Goal: Information Seeking & Learning: Learn about a topic

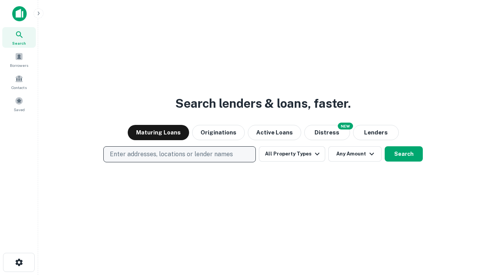
click at [179, 154] on p "Enter addresses, locations or lender names" at bounding box center [171, 154] width 123 height 9
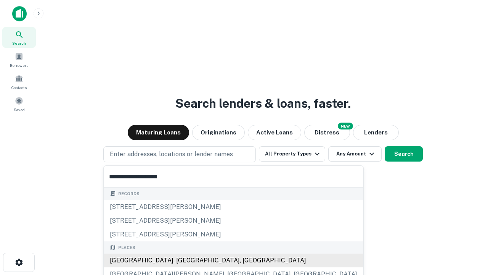
click at [182, 260] on div "[GEOGRAPHIC_DATA], [GEOGRAPHIC_DATA], [GEOGRAPHIC_DATA]" at bounding box center [234, 260] width 260 height 14
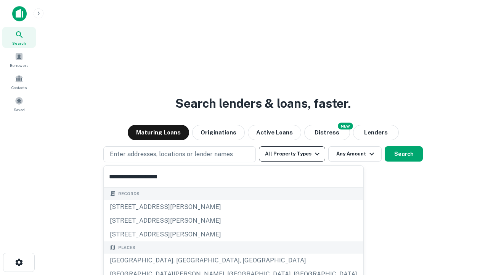
click at [292, 154] on button "All Property Types" at bounding box center [292, 153] width 66 height 15
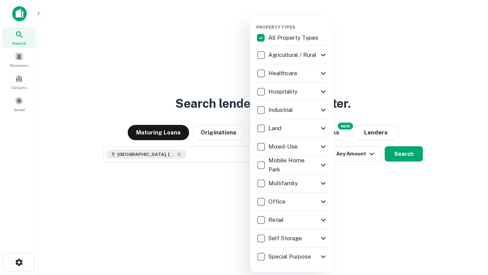
click at [298, 22] on button "button" at bounding box center [298, 22] width 84 height 0
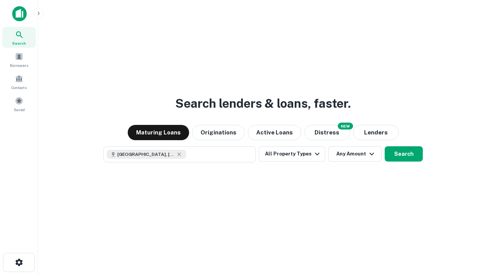
scroll to position [12, 0]
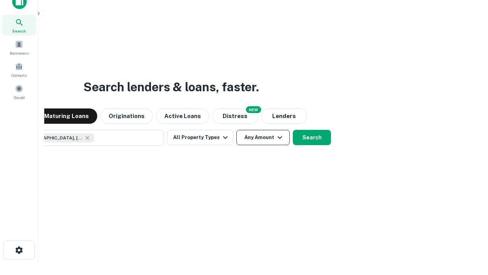
click at [237, 130] on button "Any Amount" at bounding box center [263, 137] width 53 height 15
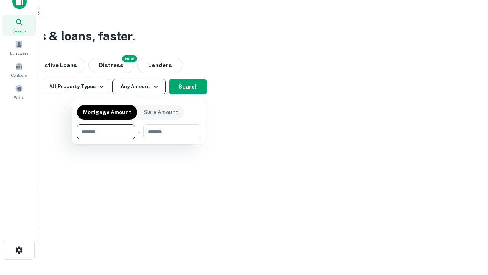
type input "*******"
click at [139, 139] on button "button" at bounding box center [139, 139] width 124 height 0
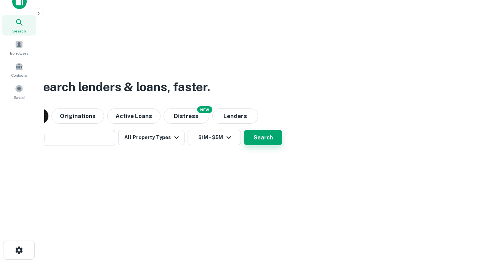
click at [244, 130] on button "Search" at bounding box center [263, 137] width 38 height 15
